Goal: Task Accomplishment & Management: Manage account settings

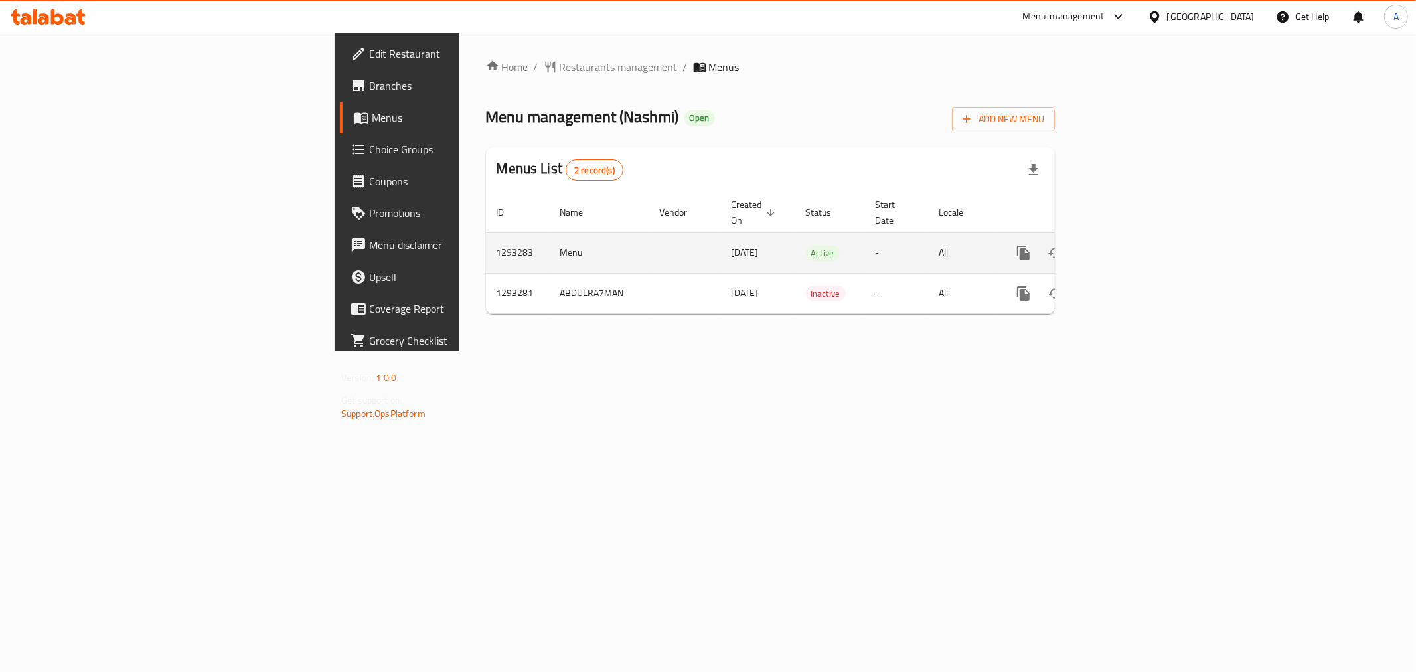
click at [1128, 245] on icon "enhanced table" at bounding box center [1120, 253] width 16 height 16
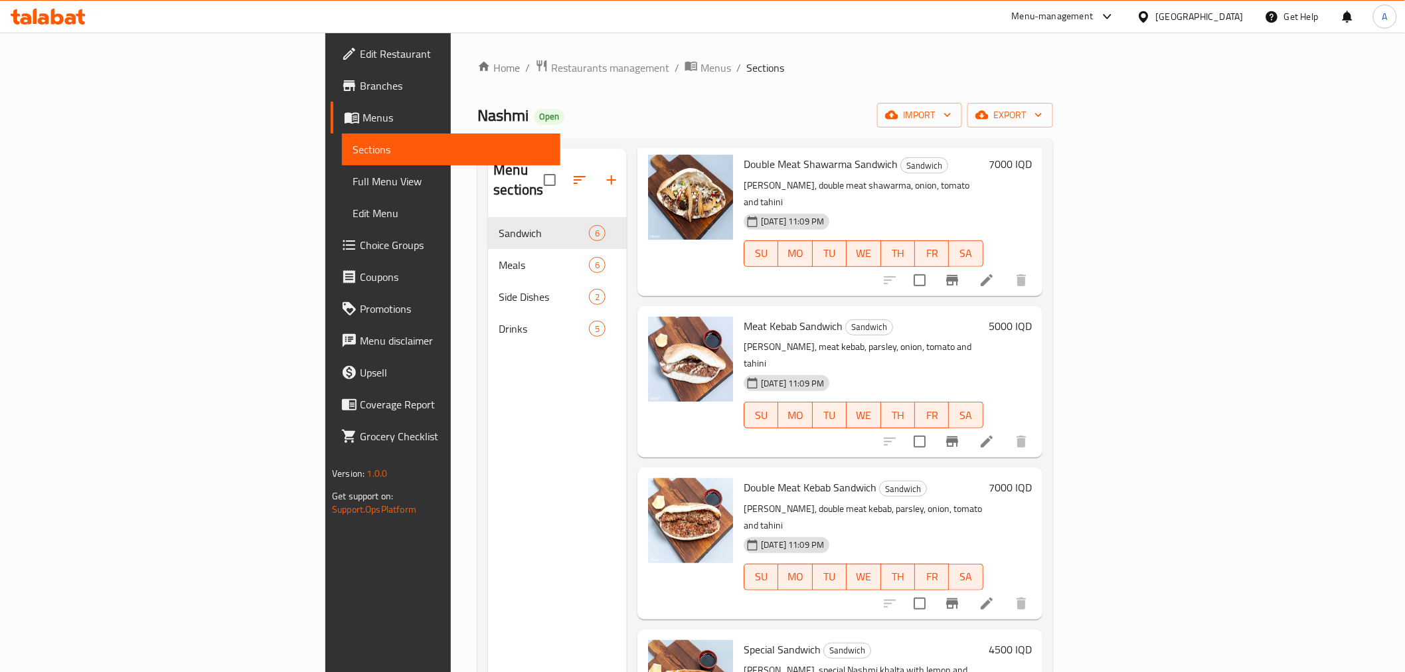
scroll to position [230, 0]
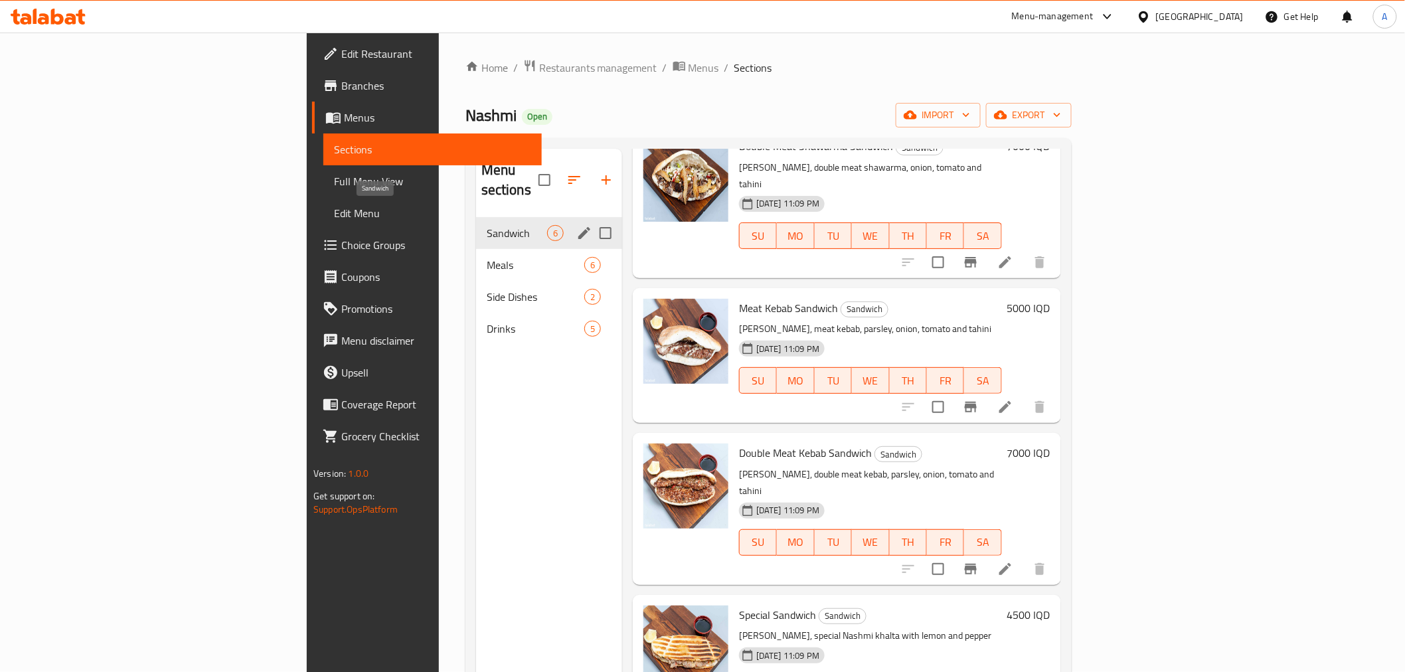
click at [476, 249] on div "Meals 6" at bounding box center [549, 265] width 146 height 32
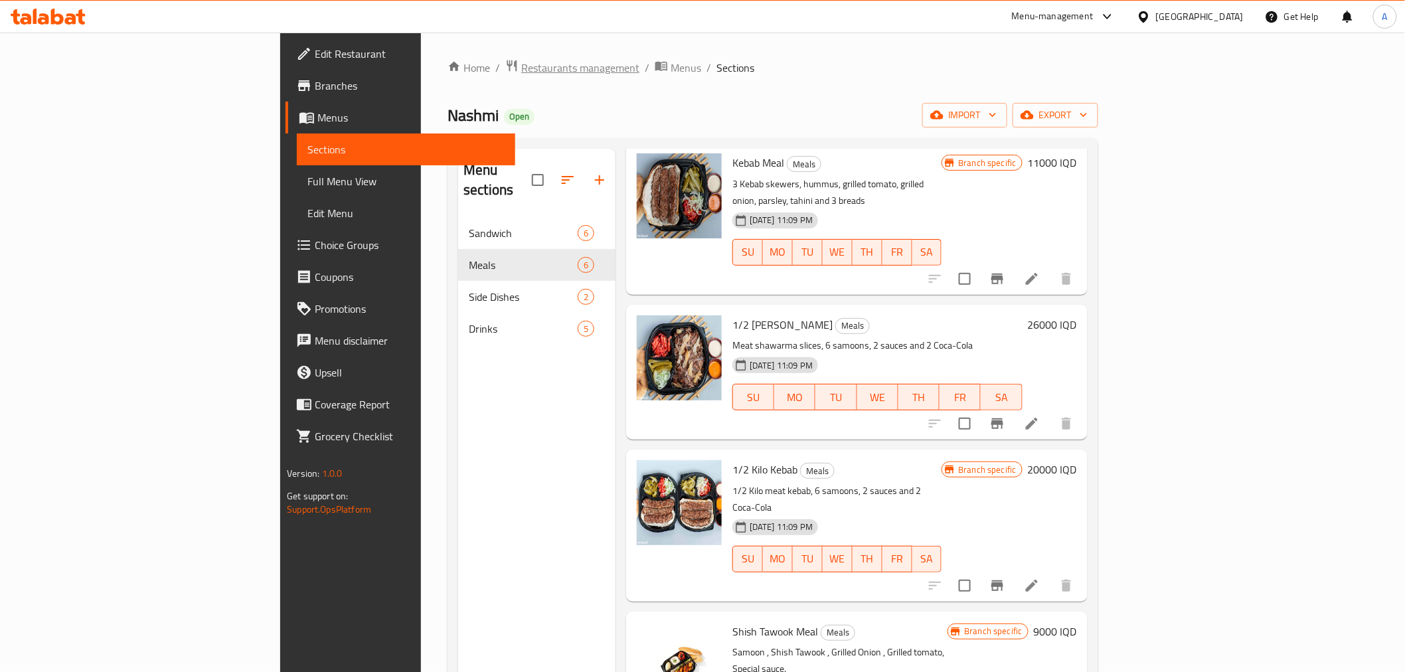
click at [521, 74] on span "Restaurants management" at bounding box center [580, 68] width 118 height 16
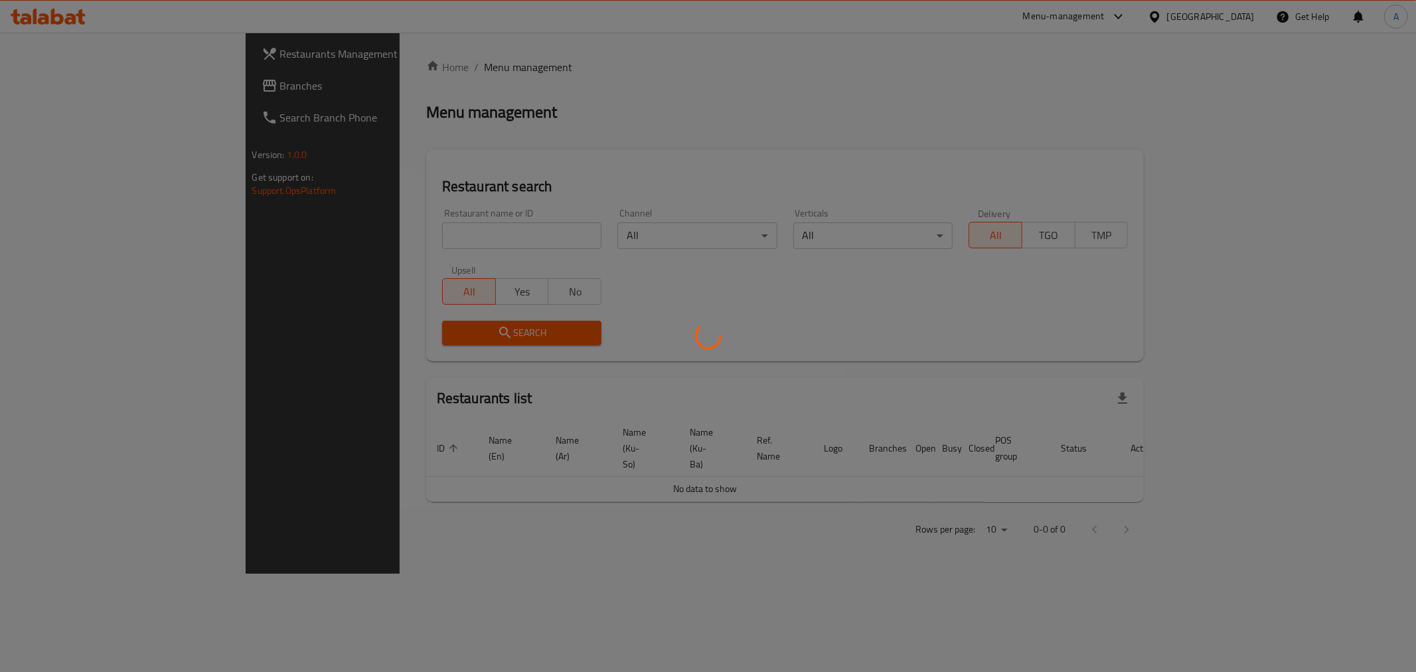
click at [359, 240] on div at bounding box center [708, 336] width 1416 height 672
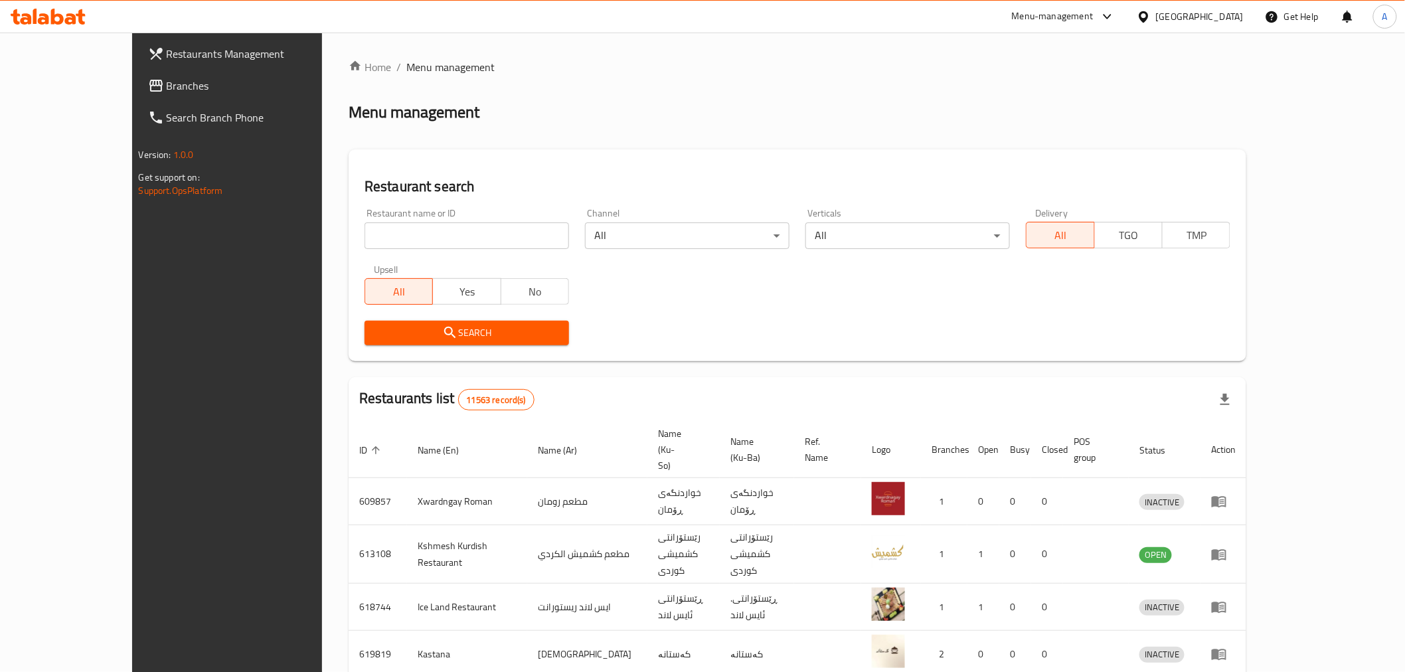
click at [365, 240] on input "search" at bounding box center [467, 235] width 205 height 27
paste input "Pizza W [GEOGRAPHIC_DATA], Al Kifah"
type input "Pizza W Shawerma"
click button "Search" at bounding box center [467, 333] width 205 height 25
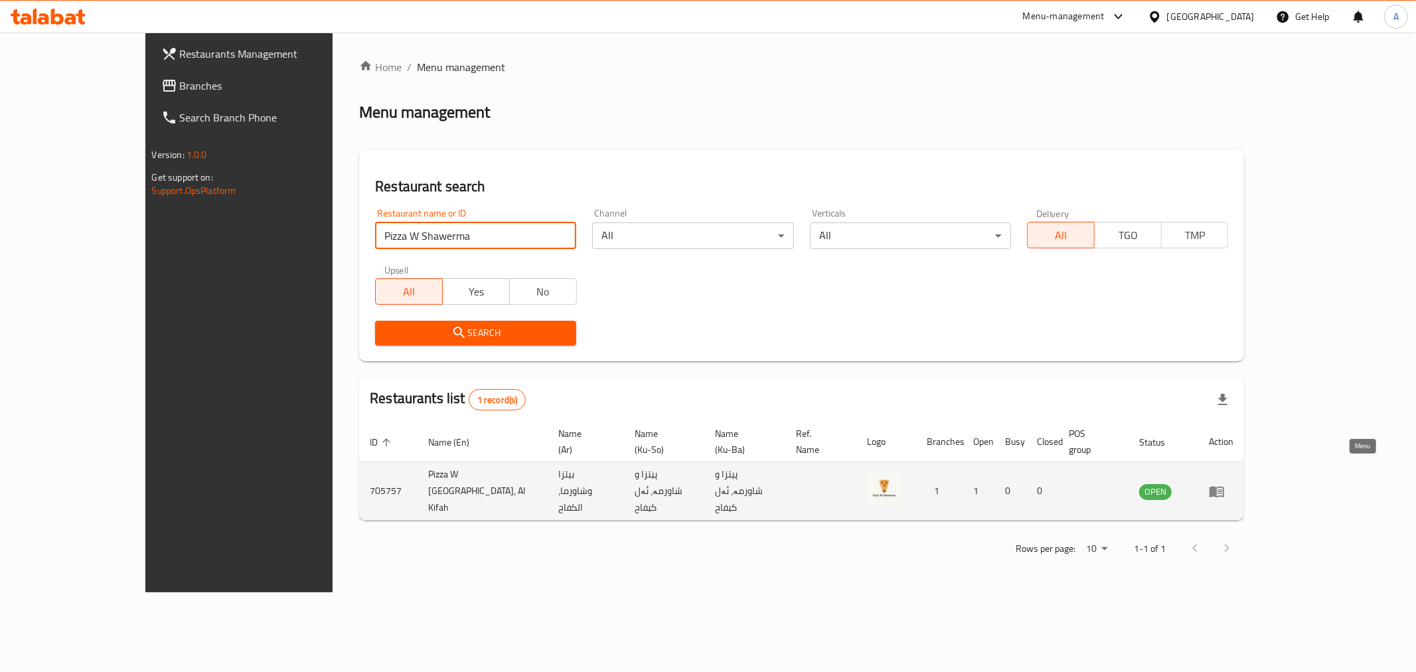
click at [1234, 483] on link "enhanced table" at bounding box center [1221, 491] width 25 height 16
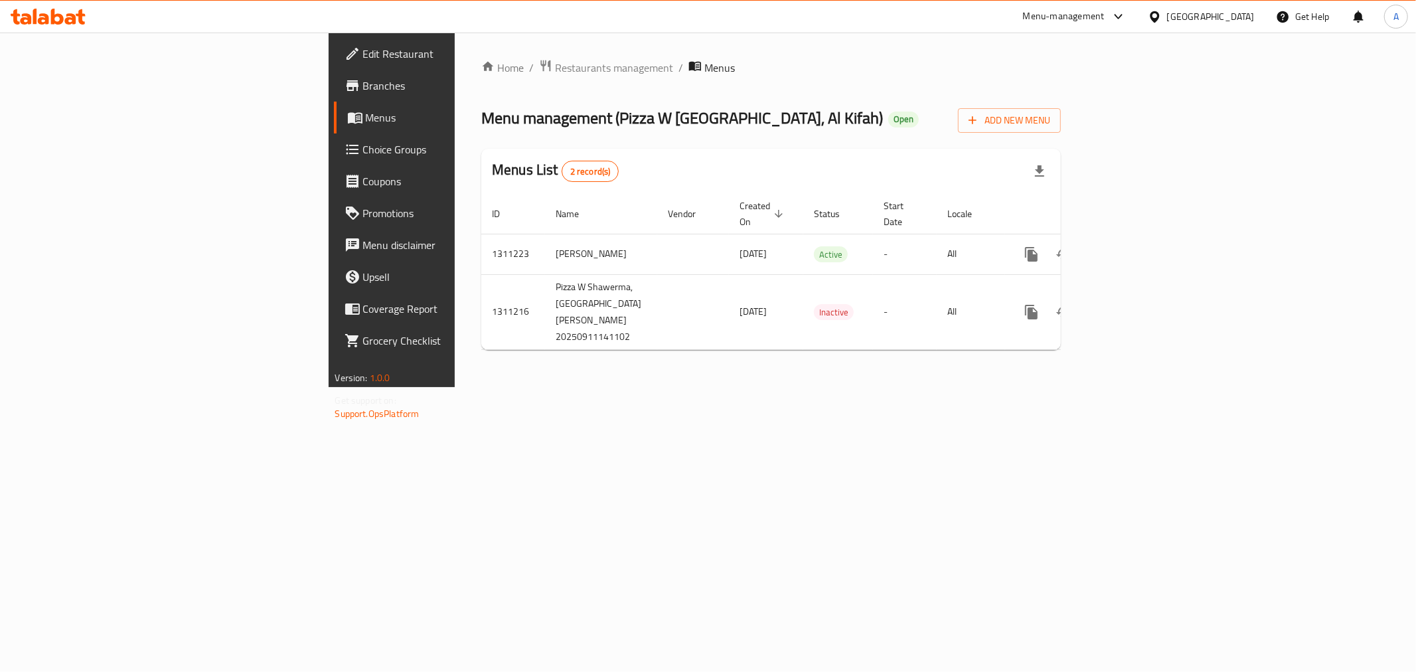
click at [363, 81] on span "Branches" at bounding box center [458, 86] width 191 height 16
